Goal: Task Accomplishment & Management: Use online tool/utility

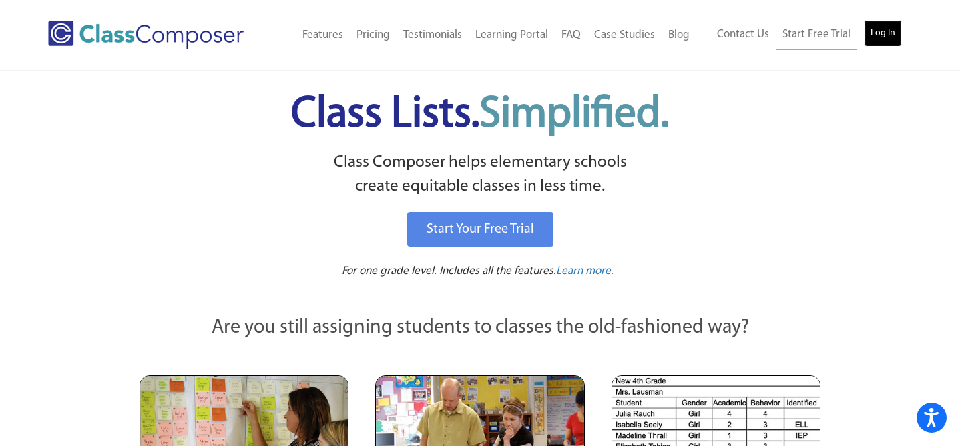
click at [883, 24] on link "Log In" at bounding box center [883, 33] width 38 height 27
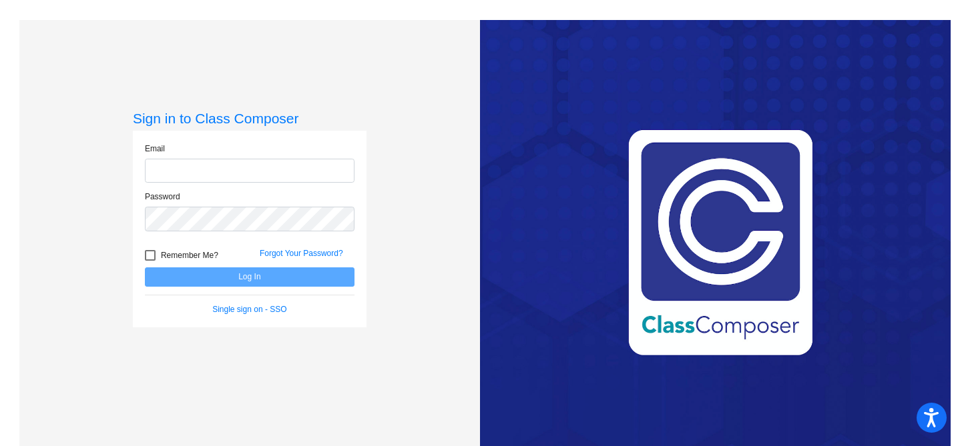
type input "mbook@chillicotheschools.org"
click at [254, 275] on button "Log In" at bounding box center [250, 277] width 210 height 19
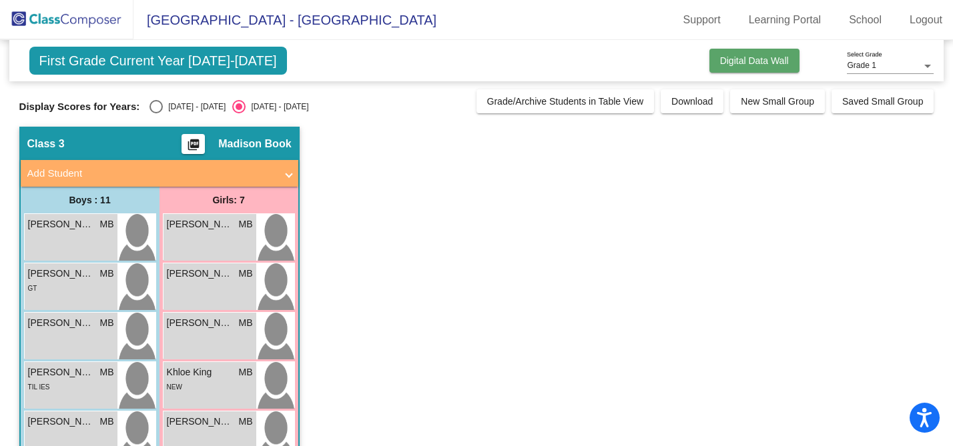
click at [713, 63] on button "Digital Data Wall" at bounding box center [754, 61] width 90 height 24
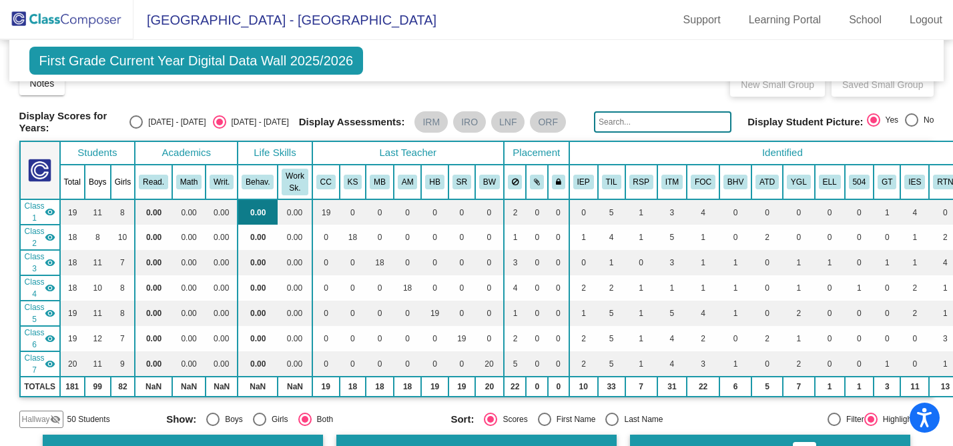
scroll to position [20, 0]
click at [143, 121] on div "Select an option" at bounding box center [135, 121] width 13 height 13
click at [136, 128] on input "2024 - 2025" at bounding box center [135, 128] width 1 height 1
radio input "true"
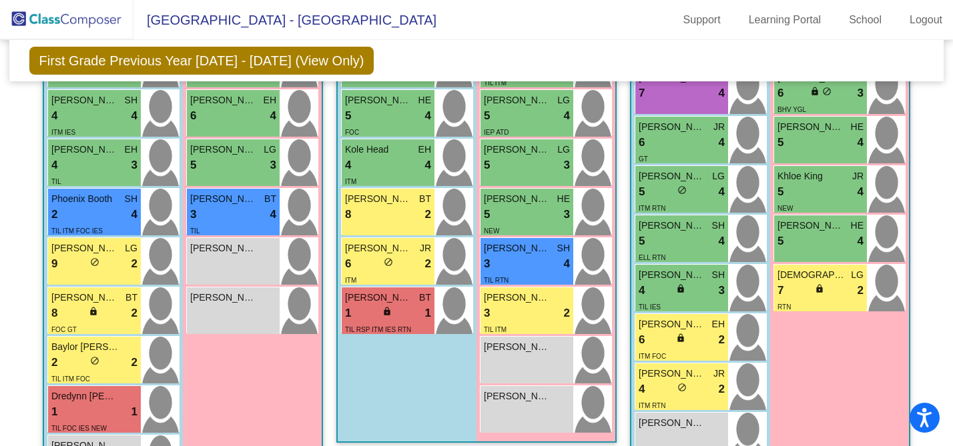
scroll to position [585, 0]
